Goal: Information Seeking & Learning: Learn about a topic

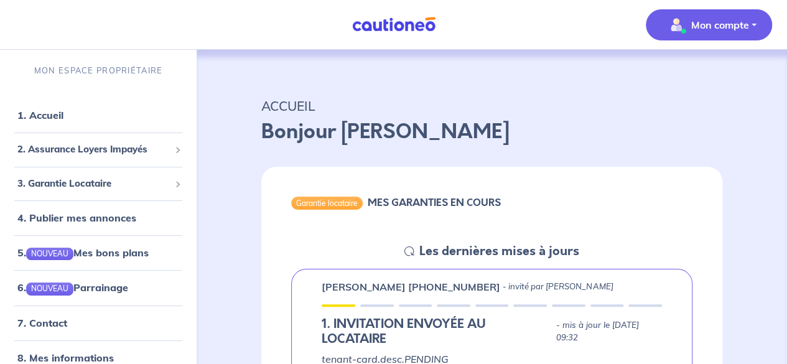
click at [725, 29] on p "Mon compte" at bounding box center [720, 24] width 58 height 15
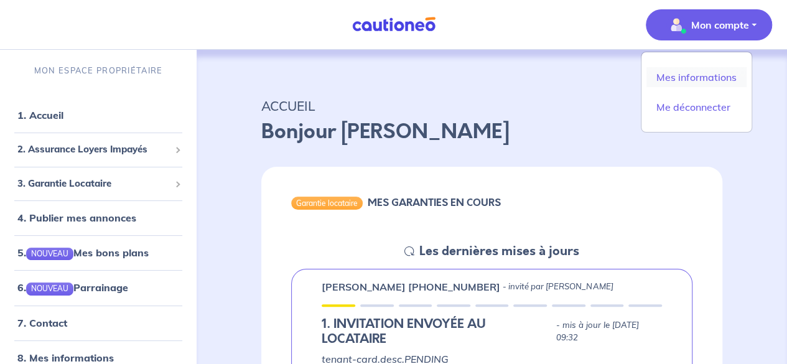
click at [698, 72] on link "Mes informations" at bounding box center [696, 77] width 100 height 20
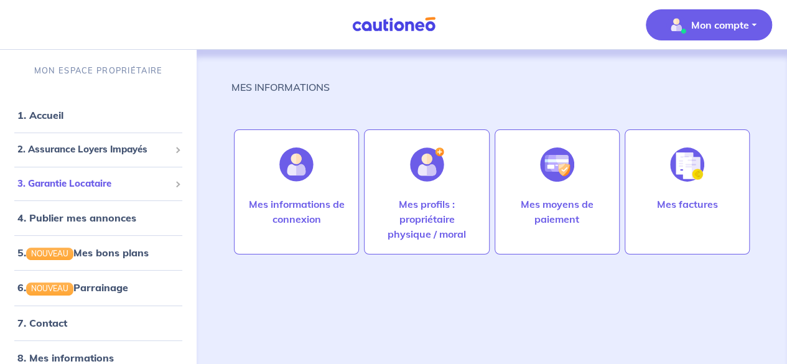
click at [111, 182] on span "3. Garantie Locataire" at bounding box center [93, 184] width 152 height 14
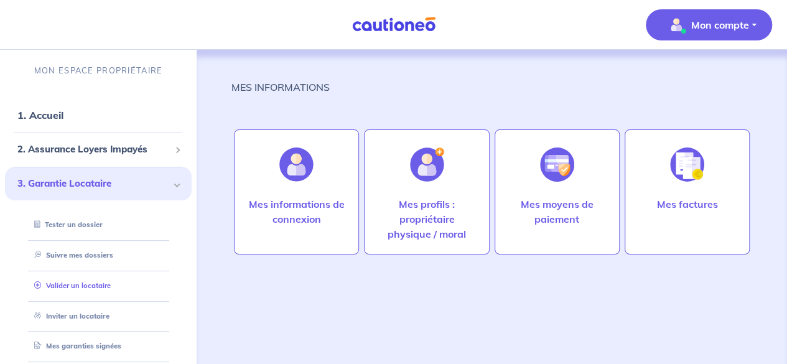
click at [81, 287] on link "Valider un locataire" at bounding box center [69, 285] width 81 height 9
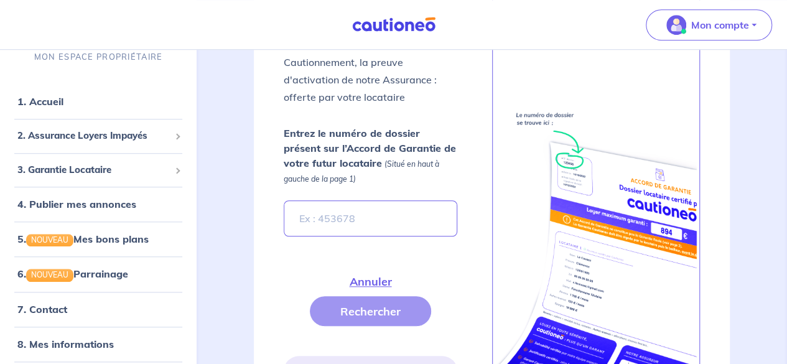
scroll to position [489, 0]
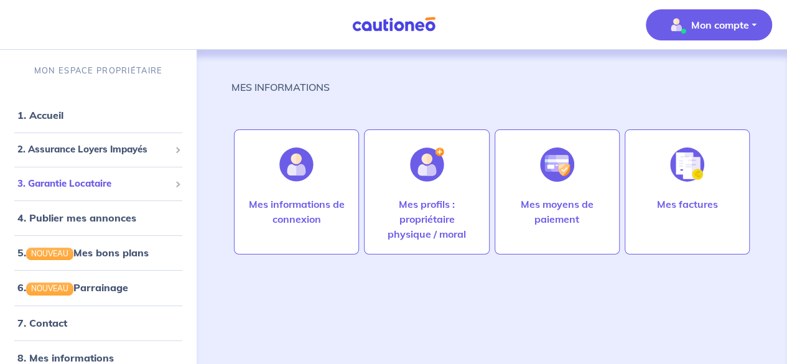
click at [67, 188] on span "3. Garantie Locataire" at bounding box center [93, 184] width 152 height 14
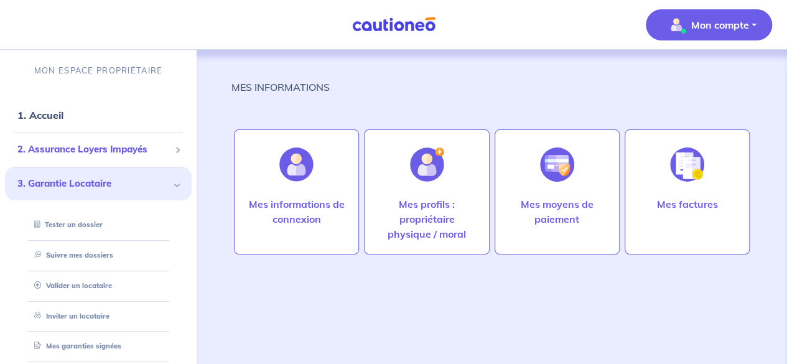
click at [138, 149] on span "2. Assurance Loyers Impayés" at bounding box center [93, 149] width 152 height 14
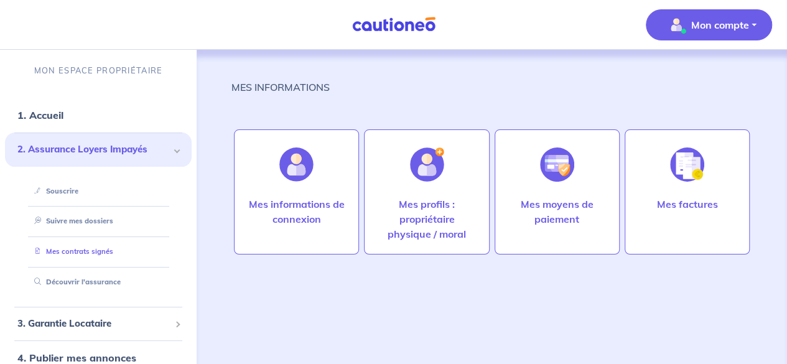
click at [76, 254] on link "Mes contrats signés" at bounding box center [71, 251] width 84 height 9
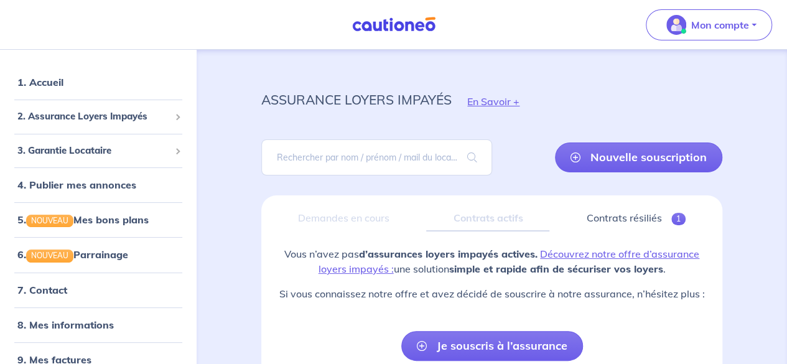
scroll to position [39, 0]
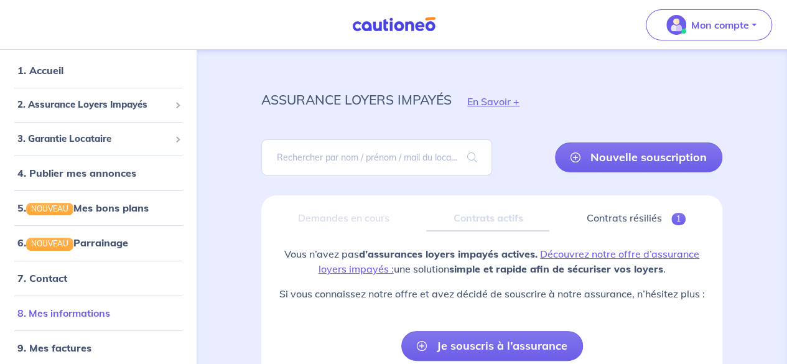
click at [98, 313] on link "8. Mes informations" at bounding box center [63, 313] width 93 height 12
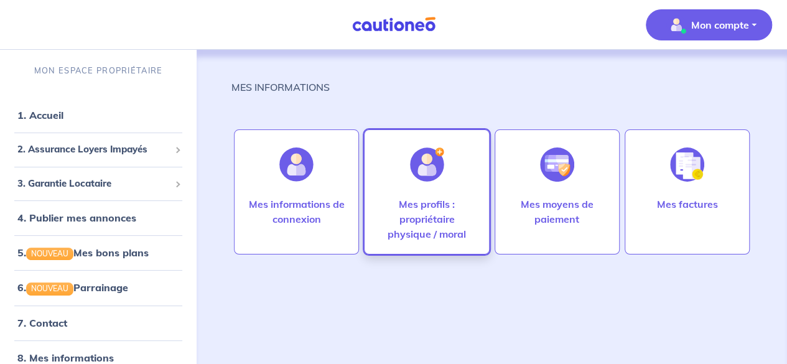
click at [405, 168] on div at bounding box center [427, 164] width 54 height 64
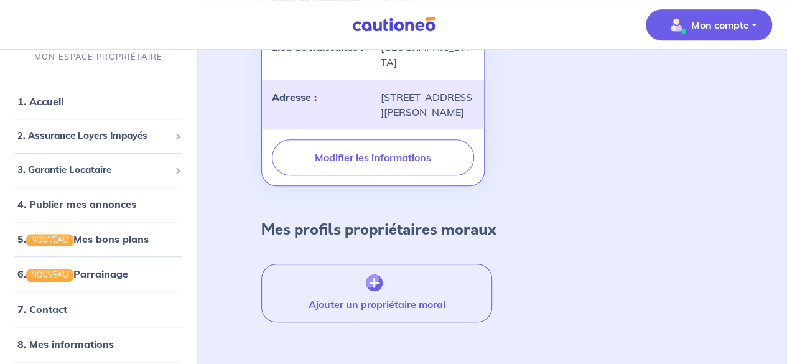
scroll to position [381, 0]
click at [375, 273] on img "button" at bounding box center [374, 281] width 17 height 17
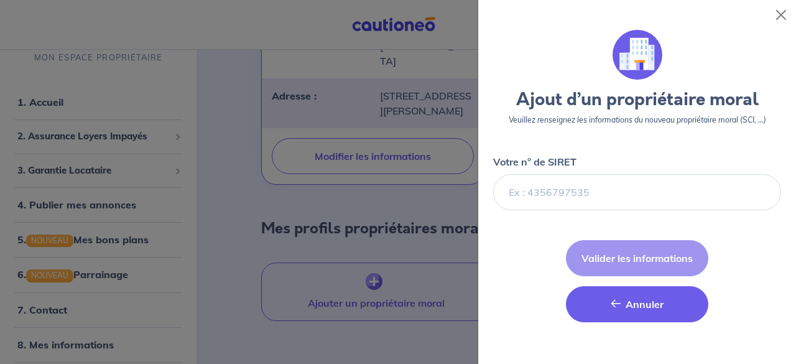
click at [600, 294] on button "[PERSON_NAME]" at bounding box center [637, 304] width 142 height 36
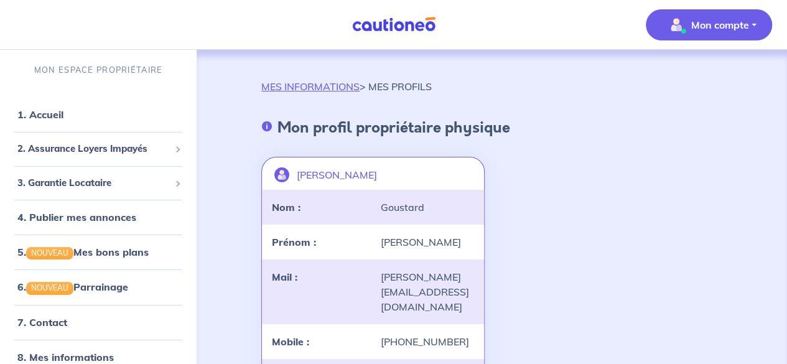
scroll to position [0, 0]
click at [58, 121] on link "1. Accueil" at bounding box center [39, 115] width 45 height 12
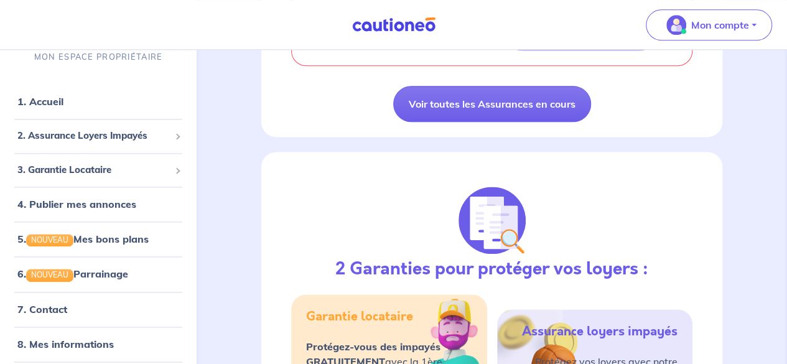
scroll to position [733, 0]
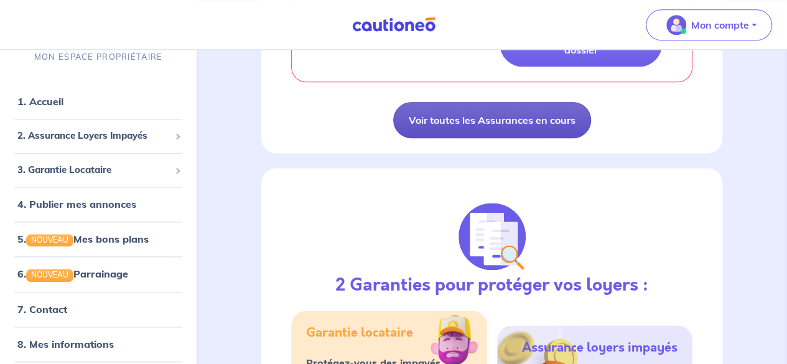
click at [511, 127] on link "Voir toutes les Assurances en cours" at bounding box center [492, 120] width 198 height 36
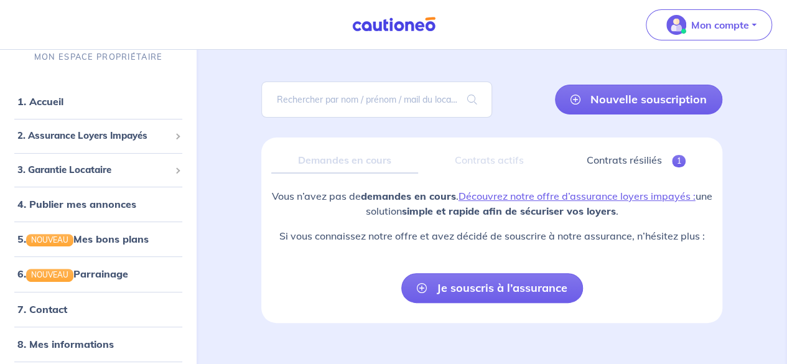
scroll to position [81, 0]
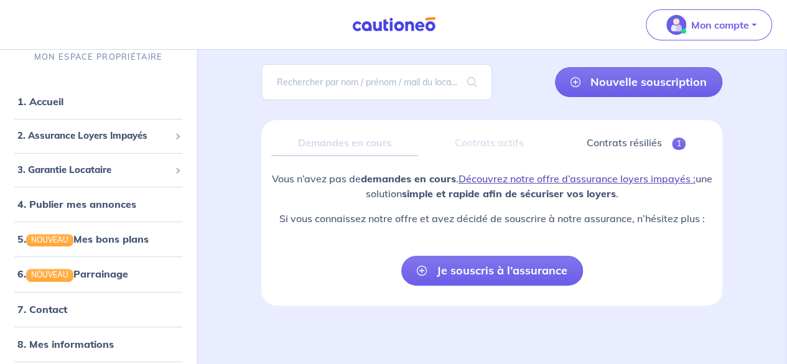
click at [572, 179] on link "Découvrez notre offre d’assurance loyers impayés :" at bounding box center [576, 178] width 237 height 12
click at [107, 136] on span "2. Assurance Loyers Impayés" at bounding box center [93, 136] width 152 height 14
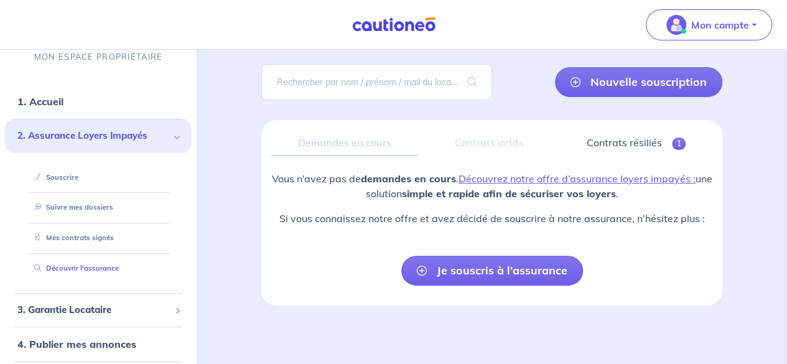
click at [91, 269] on link "Découvrir l'assurance" at bounding box center [74, 268] width 90 height 9
